Goal: Navigation & Orientation: Go to known website

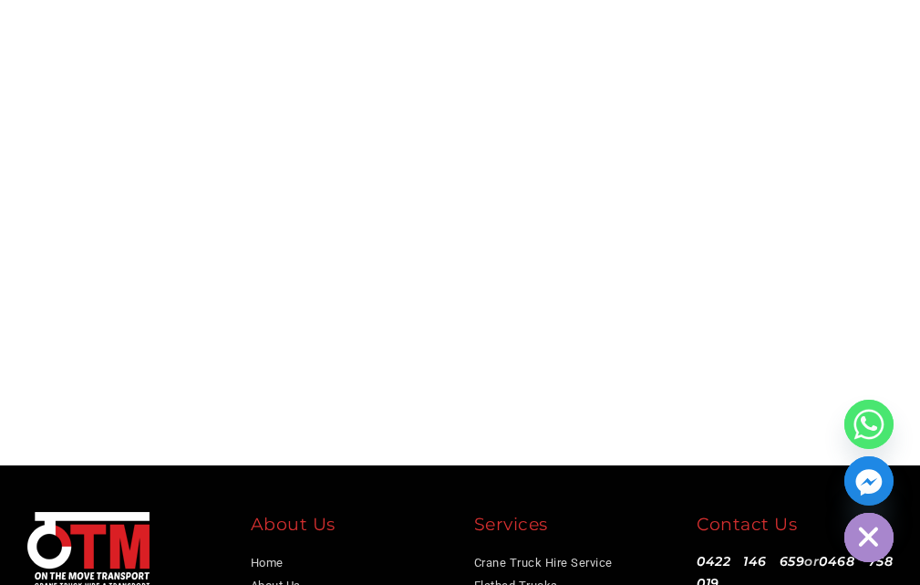
scroll to position [7870, 0]
